Goal: Task Accomplishment & Management: Complete application form

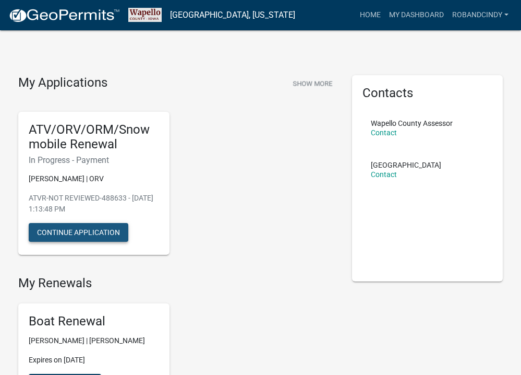
click at [69, 237] on button "Continue Application" at bounding box center [79, 232] width 100 height 19
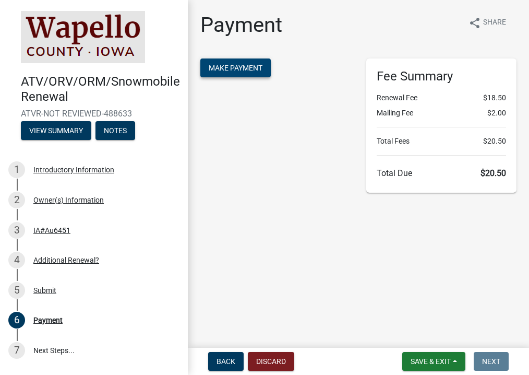
click at [239, 71] on span "Make Payment" at bounding box center [236, 68] width 54 height 8
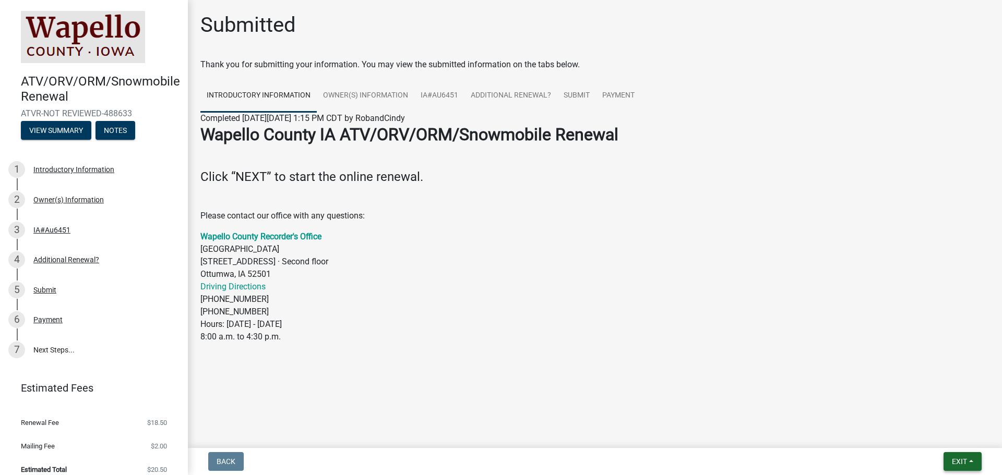
click at [967, 464] on span "Exit" at bounding box center [959, 462] width 15 height 8
